Goal: Information Seeking & Learning: Check status

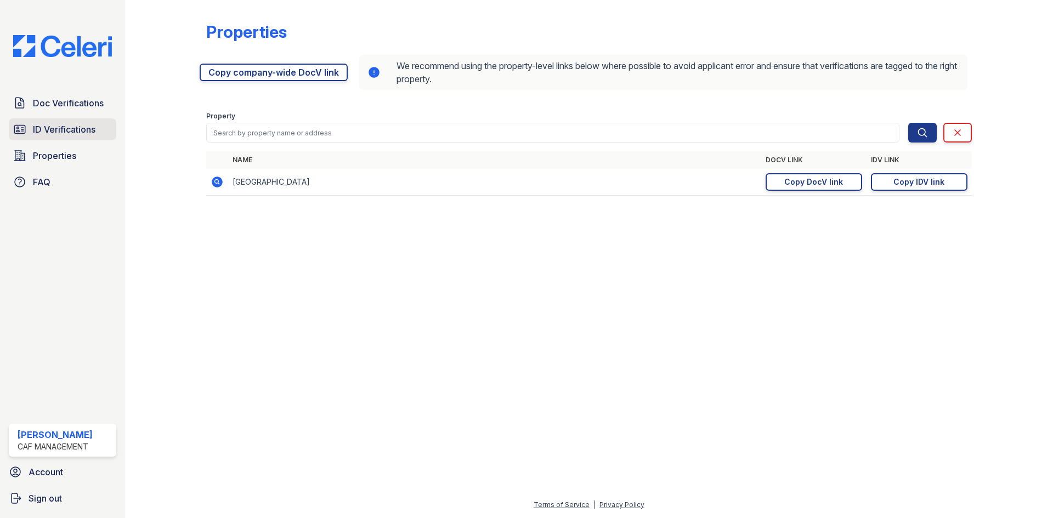
click at [57, 130] on span "ID Verifications" at bounding box center [64, 129] width 63 height 13
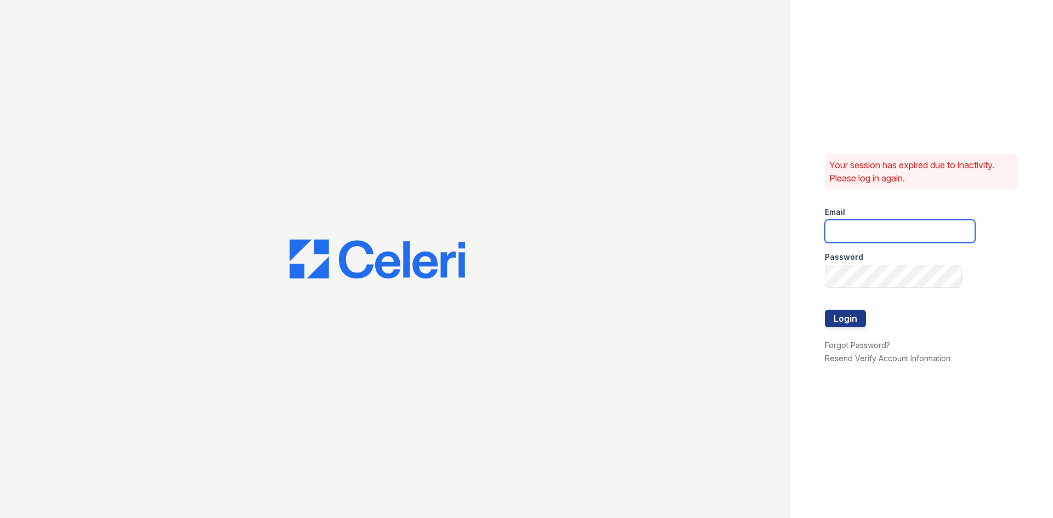
type input "[EMAIL_ADDRESS][DOMAIN_NAME]"
click at [852, 315] on button "Login" at bounding box center [845, 319] width 41 height 18
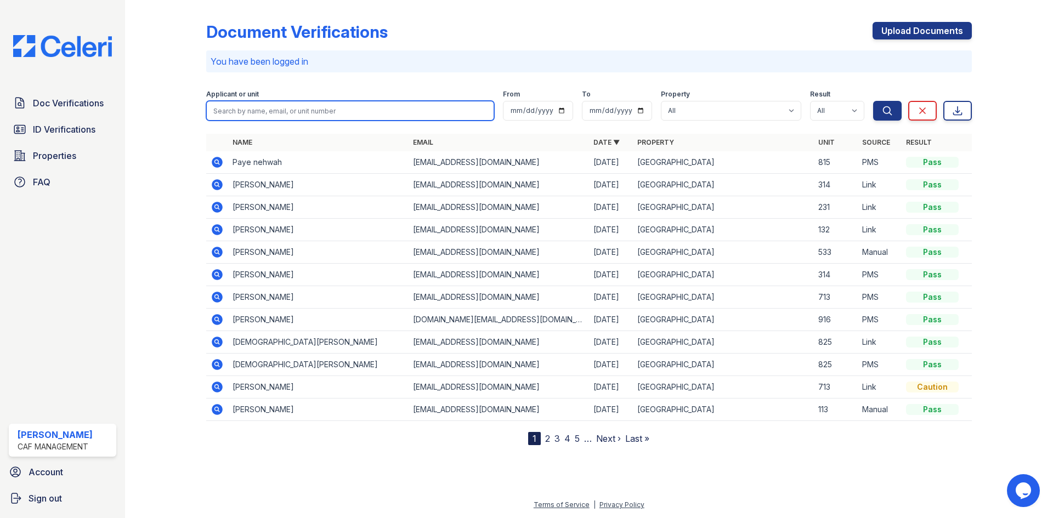
click at [228, 115] on input "search" at bounding box center [350, 111] width 288 height 20
type input "shanae"
click at [873, 101] on button "Search" at bounding box center [887, 111] width 29 height 20
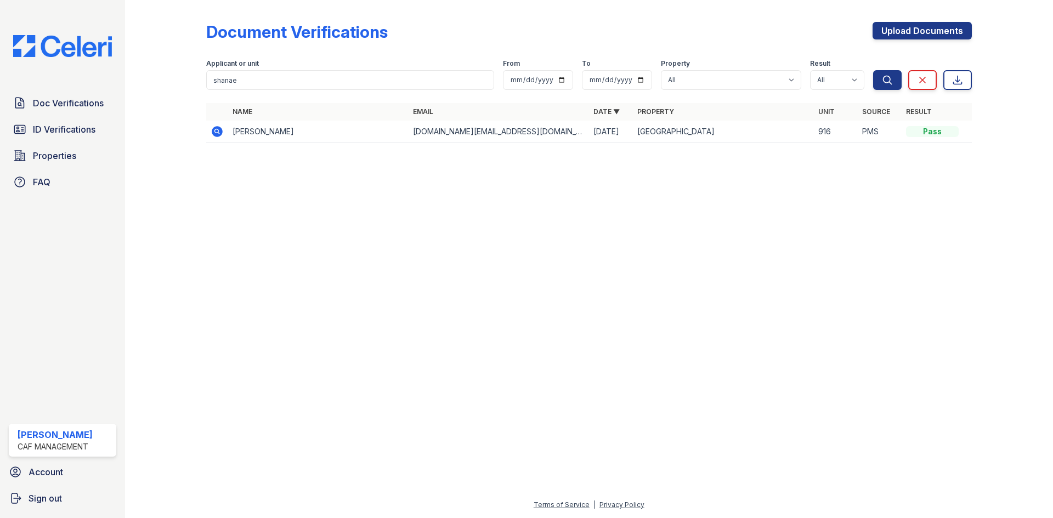
click at [216, 129] on icon at bounding box center [217, 131] width 13 height 13
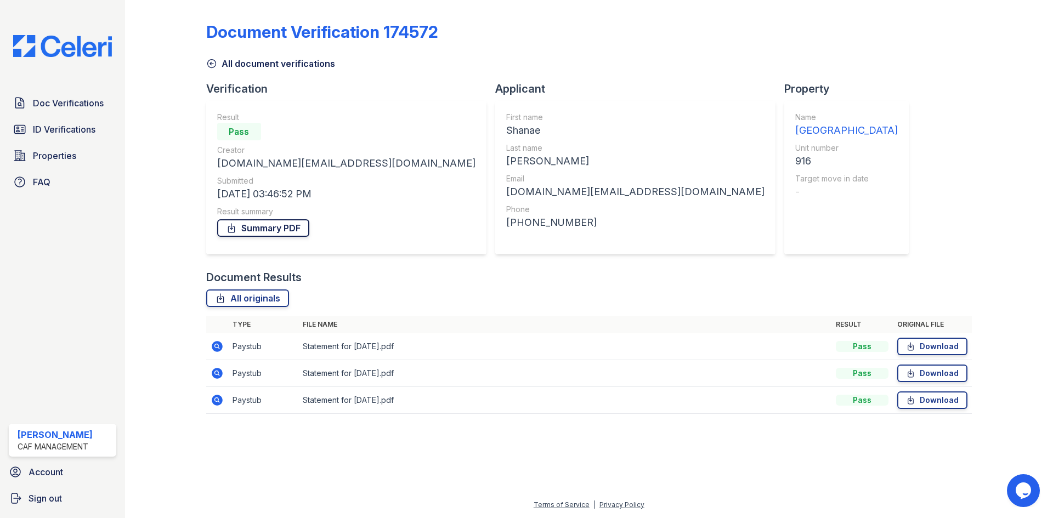
click at [256, 223] on link "Summary PDF" at bounding box center [263, 228] width 92 height 18
click at [74, 126] on span "ID Verifications" at bounding box center [64, 129] width 63 height 13
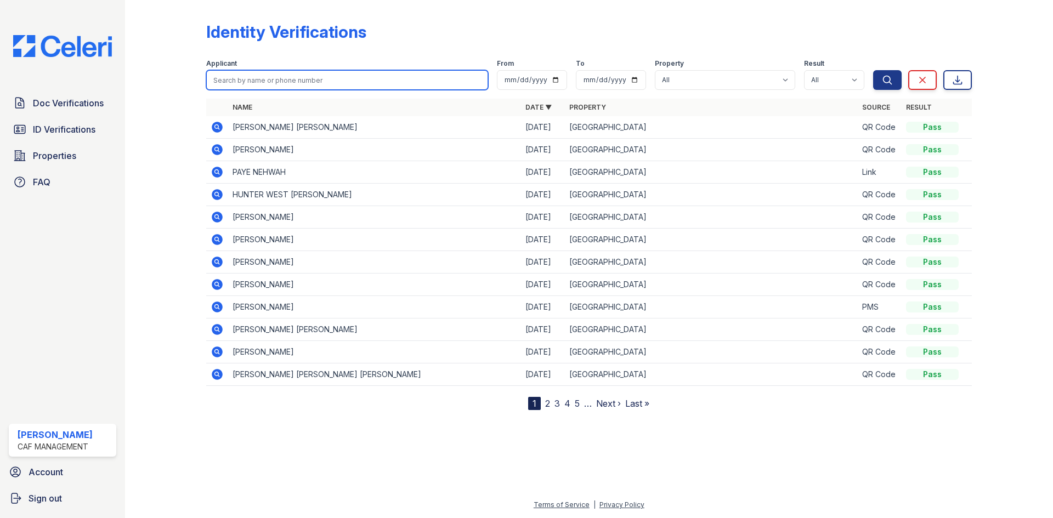
click at [286, 81] on input "search" at bounding box center [347, 80] width 282 height 20
type input "shanae smith"
click at [873, 70] on button "Search" at bounding box center [887, 80] width 29 height 20
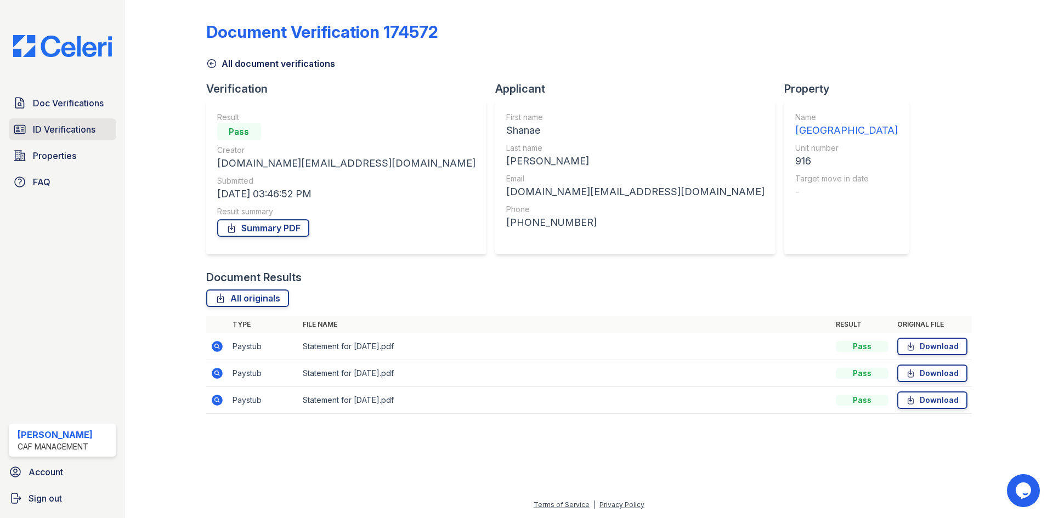
click at [77, 126] on span "ID Verifications" at bounding box center [64, 129] width 63 height 13
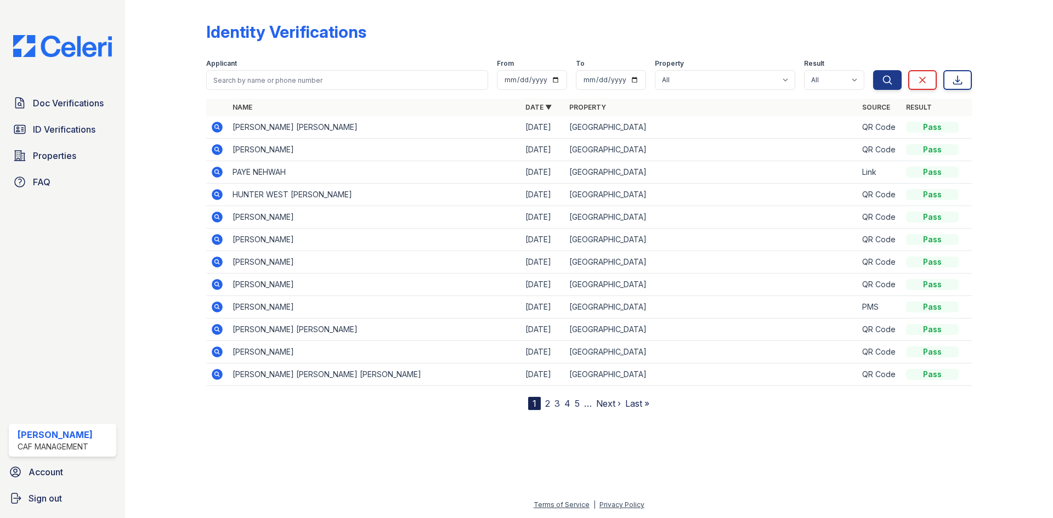
click at [121, 153] on div "Doc Verifications ID Verifications Properties FAQ Sylvia Perdomo CAF Management…" at bounding box center [62, 259] width 125 height 518
click at [83, 156] on link "Properties" at bounding box center [63, 156] width 108 height 22
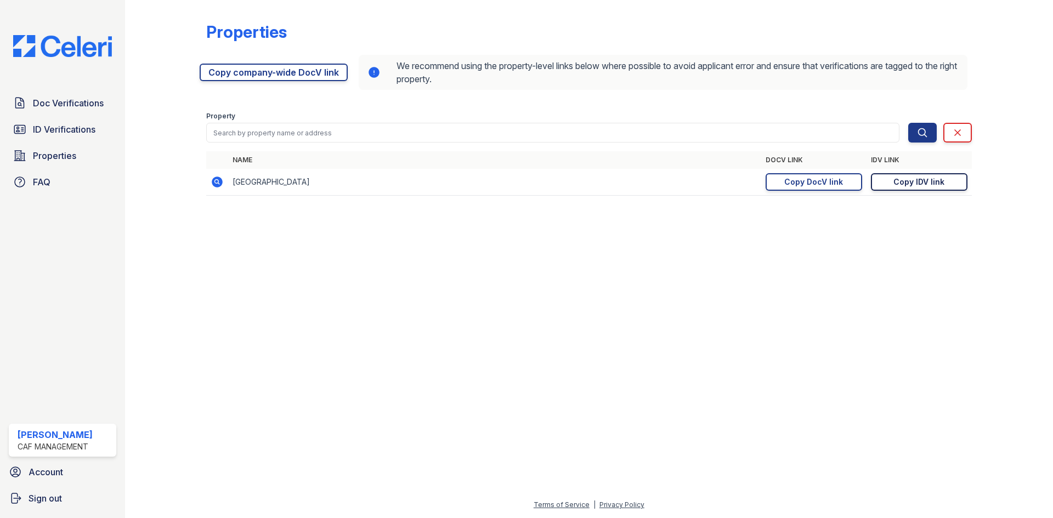
click at [928, 181] on div "Copy IDV link" at bounding box center [919, 182] width 51 height 11
